Goal: Information Seeking & Learning: Learn about a topic

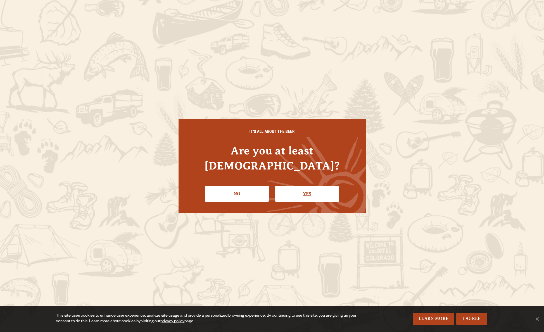
click at [322, 186] on link "Yes" at bounding box center [307, 194] width 64 height 16
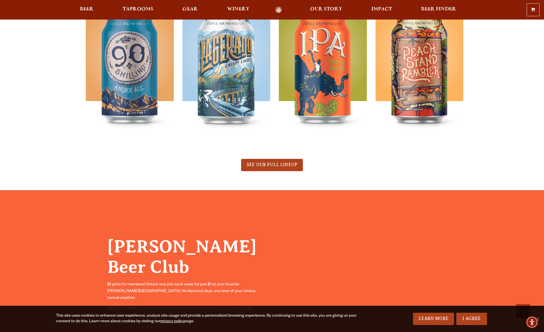
scroll to position [307, 0]
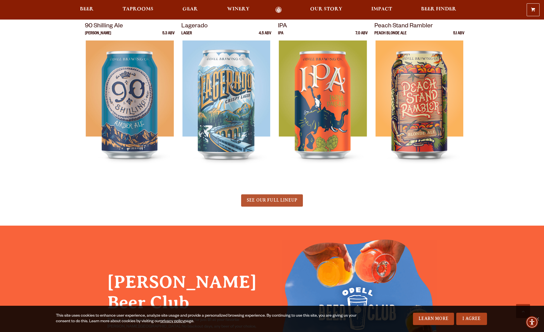
click at [269, 201] on span "SEE OUR FULL LINEUP" at bounding box center [272, 200] width 51 height 5
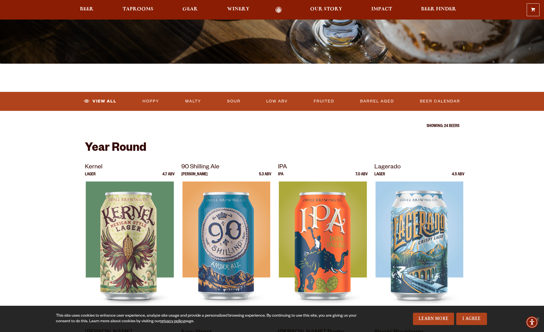
scroll to position [166, 0]
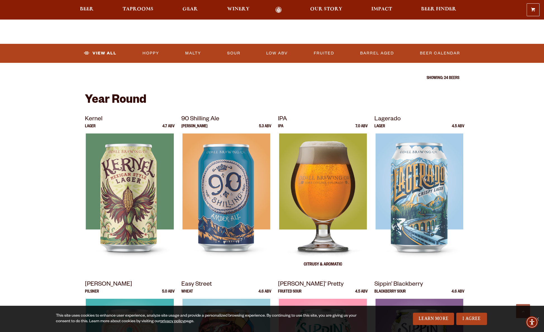
click at [308, 171] on img at bounding box center [323, 204] width 88 height 140
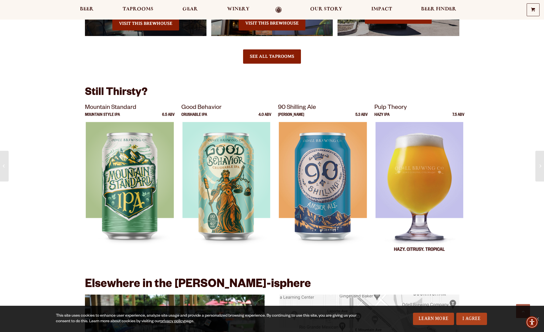
scroll to position [691, 0]
